Goal: Transaction & Acquisition: Purchase product/service

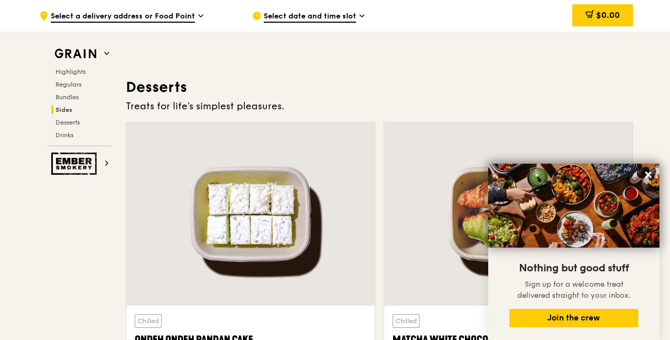
scroll to position [3134, 0]
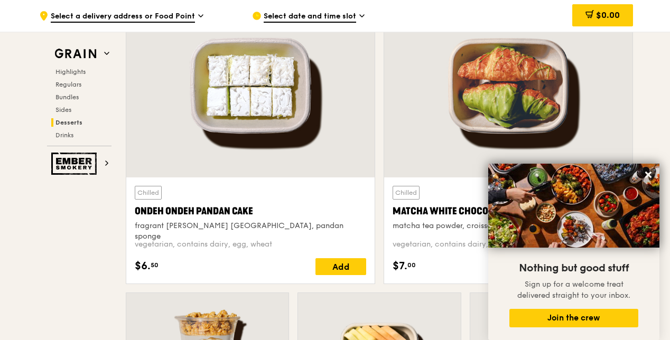
click at [652, 172] on icon at bounding box center [649, 175] width 10 height 10
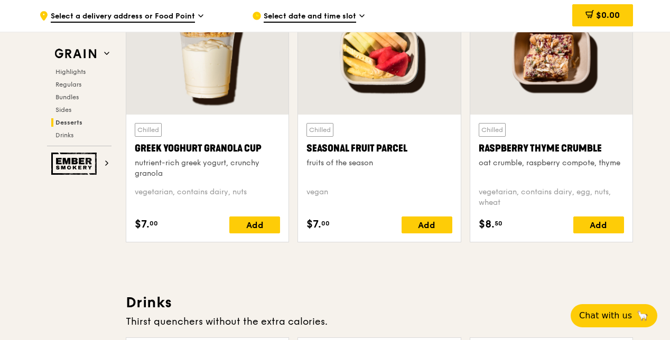
scroll to position [3402, 0]
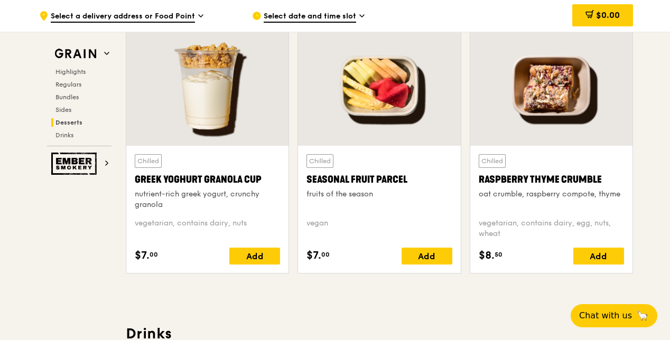
drag, startPoint x: 137, startPoint y: 185, endPoint x: 266, endPoint y: 187, distance: 129.0
click at [266, 187] on div "Greek Yoghurt Granola Cup" at bounding box center [207, 179] width 145 height 15
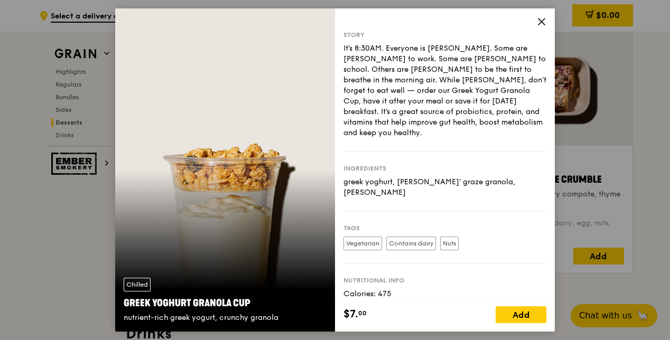
copy div "Greek Yoghurt Granola Cup"
click at [543, 22] on icon at bounding box center [542, 22] width 10 height 10
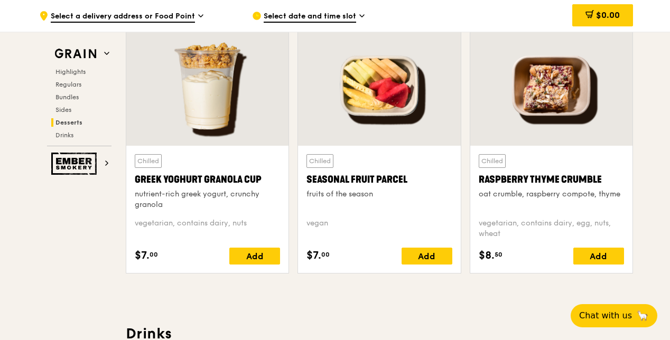
drag, startPoint x: 670, startPoint y: 250, endPoint x: 672, endPoint y: 269, distance: 18.6
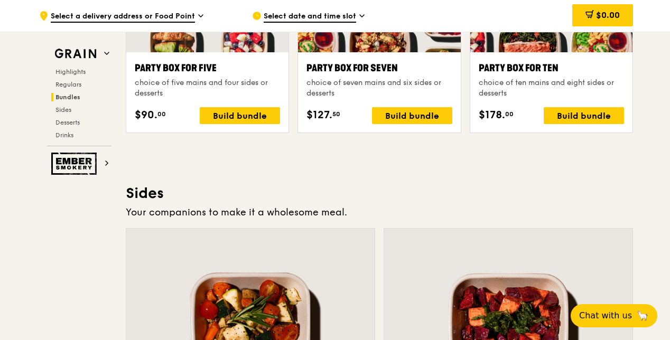
scroll to position [1802, 0]
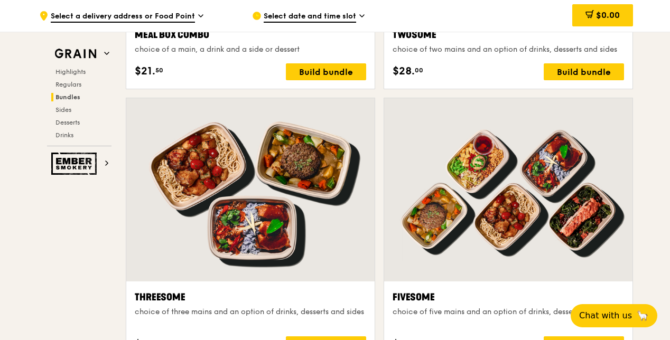
click at [69, 89] on div "Highlights Regulars Bundles Sides Desserts Drinks" at bounding box center [79, 104] width 65 height 72
click at [68, 89] on div "Highlights Regulars Bundles Sides Desserts Drinks" at bounding box center [79, 104] width 65 height 72
click at [63, 83] on span "Regulars" at bounding box center [70, 84] width 28 height 7
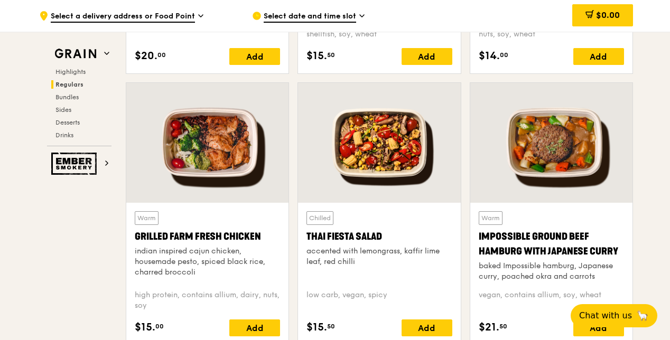
scroll to position [1131, 0]
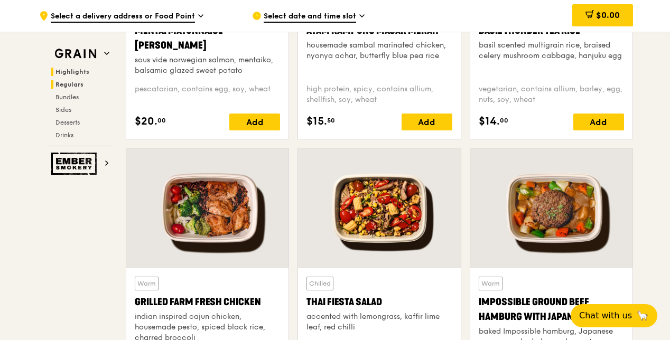
click at [71, 70] on span "Highlights" at bounding box center [73, 71] width 34 height 7
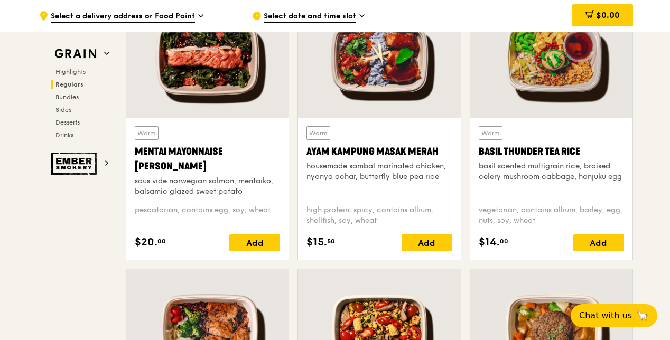
scroll to position [999, 0]
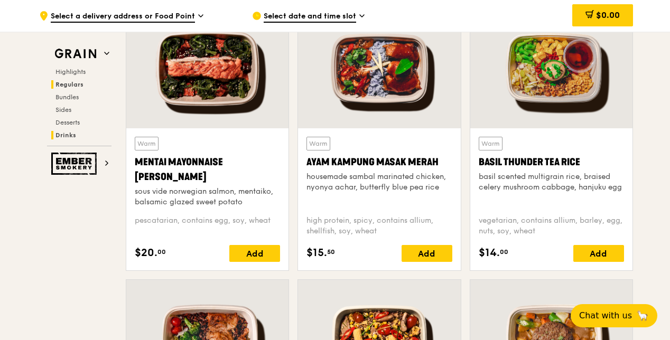
click at [64, 132] on span "Drinks" at bounding box center [66, 135] width 21 height 7
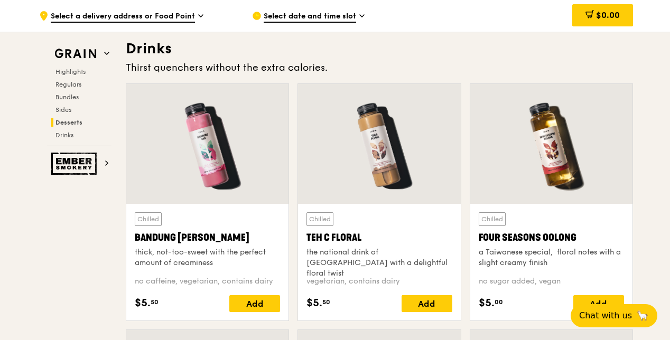
scroll to position [3689, 0]
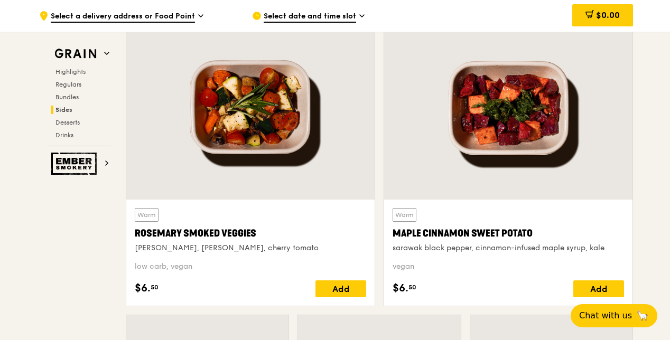
scroll to position [2449, 0]
